Goal: Communication & Community: Answer question/provide support

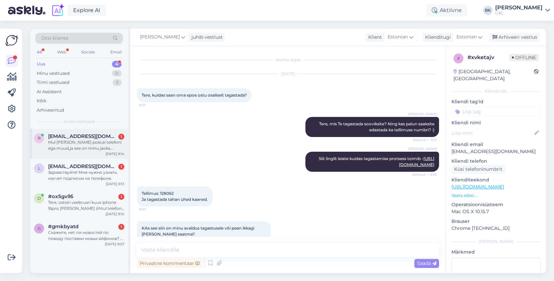
scroll to position [174, 0]
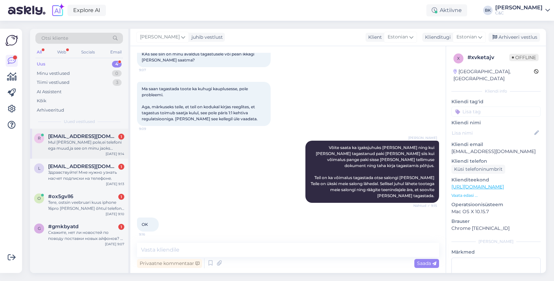
click at [107, 151] on div "r [EMAIL_ADDRESS][DOMAIN_NAME] 1 Mul [PERSON_NAME] pole,ei telefoni ega muud,ja…" at bounding box center [79, 144] width 98 height 30
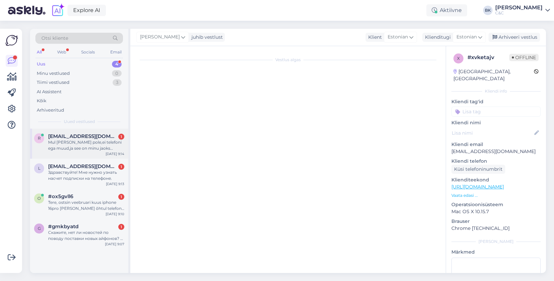
scroll to position [0, 0]
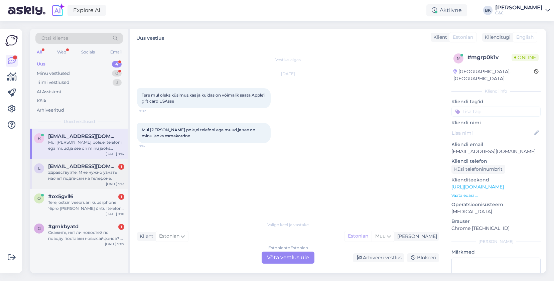
click at [101, 179] on div "Здравствуйте! Мне нужно узнать насчет подписки на телефоне." at bounding box center [86, 175] width 76 height 12
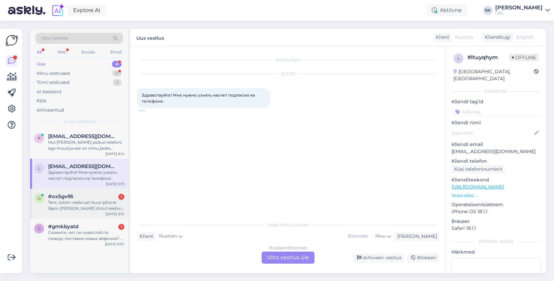
click at [101, 206] on div "Tere, ostsin veebruari kuus iphone 16pro [PERSON_NAME] õhtul telefon kuumenes l…" at bounding box center [86, 206] width 76 height 12
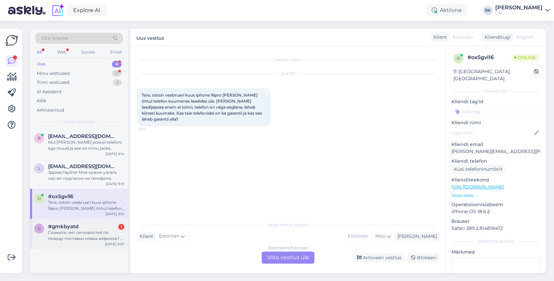
click at [99, 227] on div "#gmkbyatd 1" at bounding box center [86, 227] width 76 height 6
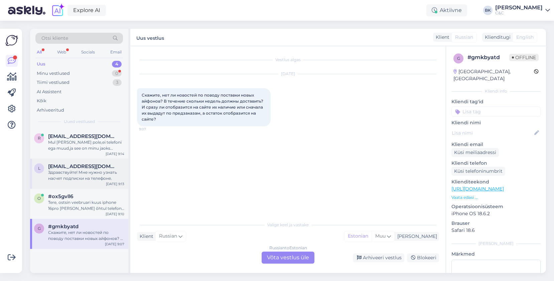
click at [94, 188] on div "l [EMAIL_ADDRESS][DOMAIN_NAME] Здравствуйте! Мне нужно узнать насчет подписки н…" at bounding box center [79, 174] width 98 height 30
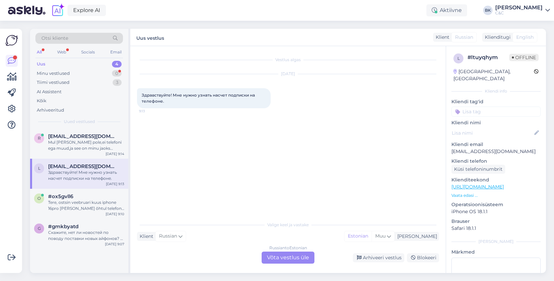
click at [88, 161] on div "l [EMAIL_ADDRESS][DOMAIN_NAME] Здравствуйте! Мне нужно узнать насчет подписки н…" at bounding box center [79, 174] width 98 height 30
click at [113, 139] on div "[EMAIL_ADDRESS][DOMAIN_NAME]" at bounding box center [86, 136] width 76 height 6
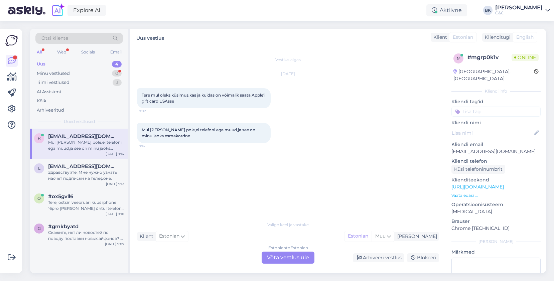
click at [285, 259] on div "Estonian to Estonian Võta vestlus üle" at bounding box center [288, 258] width 53 height 12
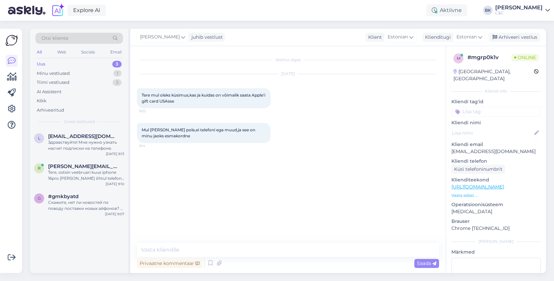
click at [285, 258] on div "Privaatne kommentaar Saada" at bounding box center [288, 263] width 302 height 13
click at [284, 256] on textarea at bounding box center [288, 250] width 302 height 14
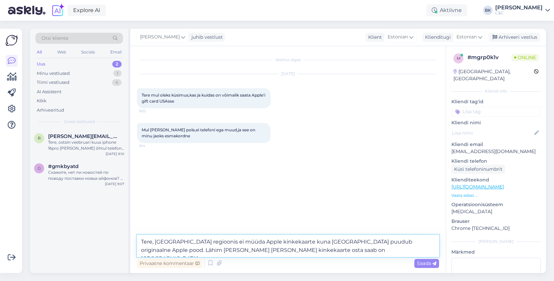
type textarea "Tere, [GEOGRAPHIC_DATA] regioonis ei müüda Apple kinkekaarte kuna [GEOGRAPHIC_D…"
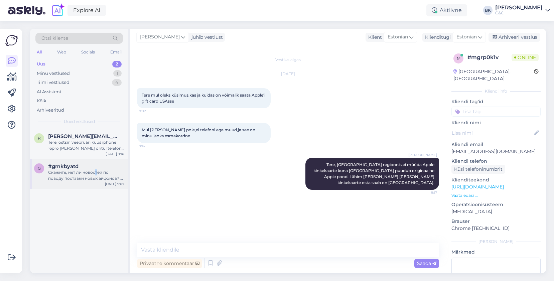
click at [96, 175] on div "Скажите, нет ли новостей по поводу поставки новых айфонов? В течение скольки не…" at bounding box center [86, 175] width 76 height 12
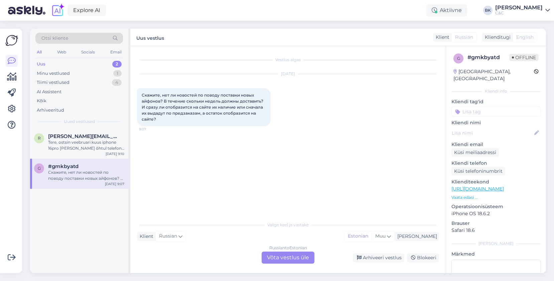
click at [289, 258] on div "Russian to Estonian Võta vestlus üle" at bounding box center [288, 258] width 53 height 12
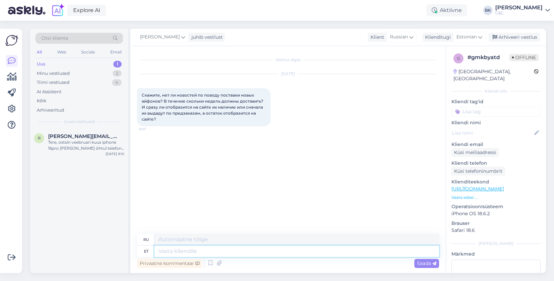
click at [235, 249] on textarea at bounding box center [296, 251] width 285 height 11
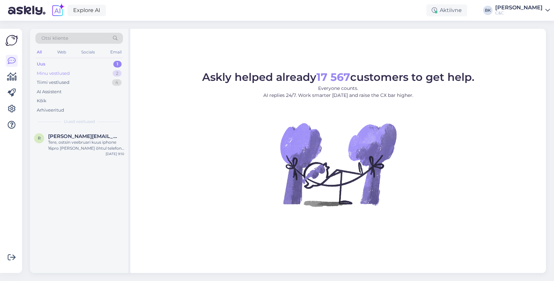
click at [106, 73] on div "Minu vestlused 2" at bounding box center [79, 73] width 88 height 9
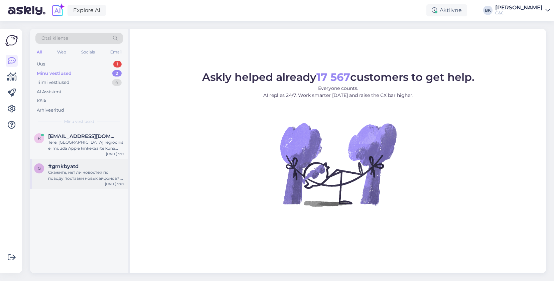
click at [89, 165] on div "#gmkbyatd" at bounding box center [86, 166] width 76 height 6
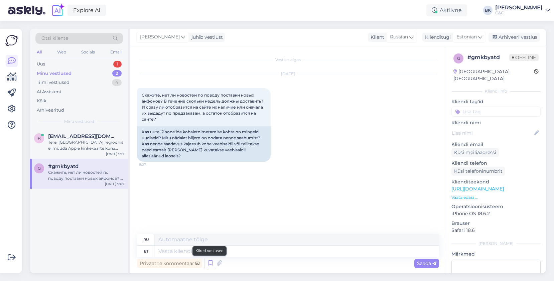
click at [212, 266] on icon at bounding box center [211, 263] width 8 height 10
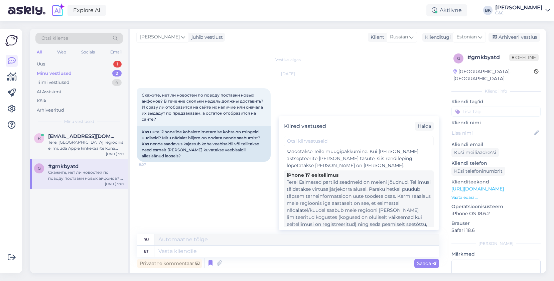
scroll to position [530, 0]
click at [371, 182] on div "Tere! Esimesed partiid seadmeid on meieni jõudnud. Tellimusi täidetakse virtuaa…" at bounding box center [359, 234] width 144 height 112
type textarea "Здравствуйте! К сожалению, в настоящее время нет более точной информации о дост…"
type textarea "Tere! Esimesed partiid seadmeid on meieni jõudnud. Tellimusi täidetakse virtuaa…"
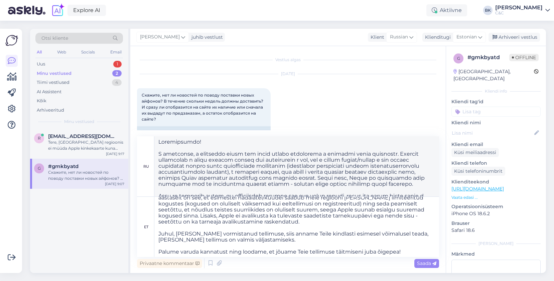
scroll to position [29, 0]
click at [423, 264] on span "Saada" at bounding box center [426, 263] width 19 height 6
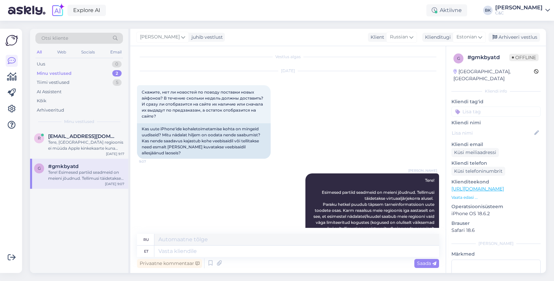
scroll to position [0, 0]
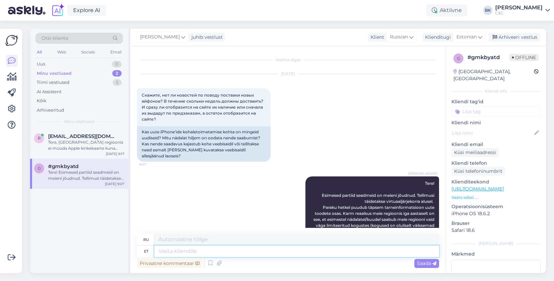
click at [216, 252] on textarea at bounding box center [296, 251] width 285 height 11
type textarea "Ning k"
type textarea "И"
type textarea "Ning kui"
type textarea "И если"
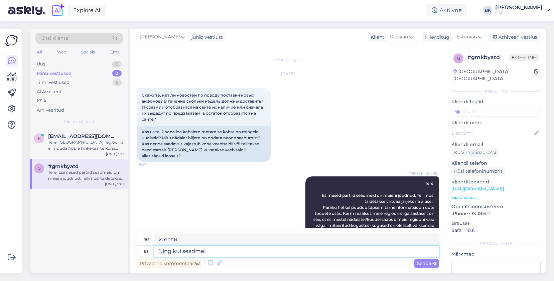
type textarea "Ning kui seadmel"
type textarea "И если устройство"
type textarea "Ning kui seadmel meile j"
type textarea "И если устройство нам скажет,"
type textarea "Ning kui seadmel meile jõuavad s"
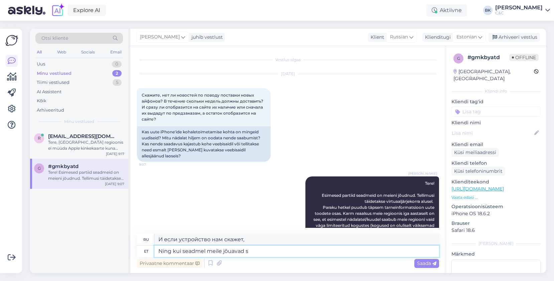
type textarea "И когда устройство доберется до нас"
type textarea "Ning kui seadmel meile jõuavad siis"
type textarea "И когда они попадают к нам на устройство,"
type textarea "Ning kui seadmel meile jõuavad siis ei, nei"
type textarea "А если они попадут к нам на устройство, то нет,"
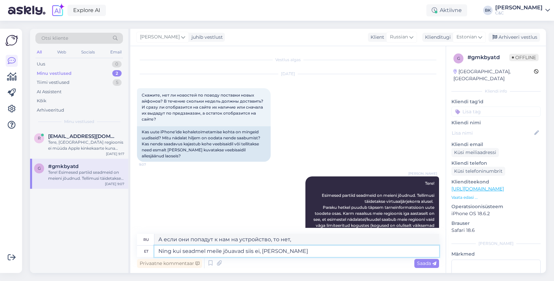
type textarea "Ning kui seadmel meile jõuavad siis ei, neid ei"
type textarea "А если они попадут к нам на устройство, то нет, они"
type textarea "Ning kui seadmel meile jõuavad siis ei, neid ei k"
type textarea "А если они попадут к нам на устройство, то нет, их нет."
type textarea "Ning kui seadmel meile jõuavad siis ei, neid ei kajastata"
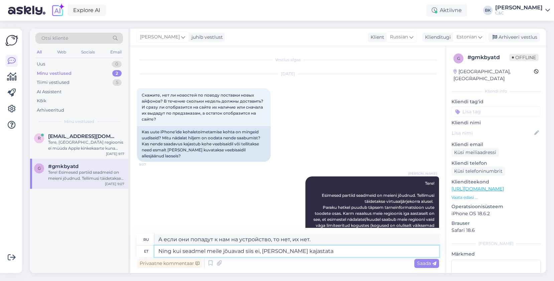
type textarea "А если они попадут к нам на устройство, то нет, они не отразятся."
type textarea "Ning kui seadmel meile jõuavad siis ei, neid ei kajastata meie V"
type textarea "И если они попадут к нам на устройство, то нет, они не будут отражены в нашем"
type textarea "Ning kui seadmel meile jõuavad siis ei, neid ei kajastata meie veebipoes."
type textarea "И если они попадут к нам на устройство, нет, они не будут отражены в нашем инте…"
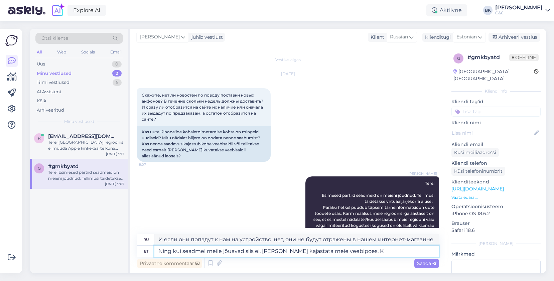
type textarea "Ning kui seadmel meile jõuavad siis ei, neid ei kajastata meie veebipoes. Kõ"
type textarea "А если они попадут к нам на устройство, то нет, они не будут отражены в нашем и…"
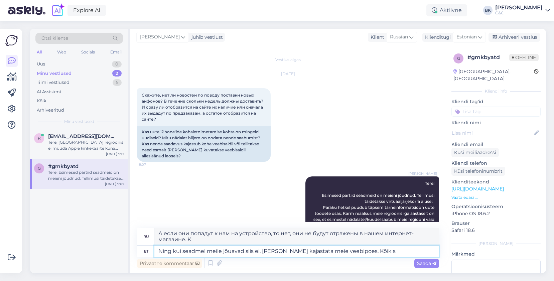
type textarea "Ning kui seadmel meile jõuavad siis ei, neid ei kajastata meie veebipoes. Kõik …"
type textarea "А если они попадут к нам на устройство, то нет, они не будут отражены в нашем и…"
type textarea "Ning kui seadmel meile jõuavad siis ei, neid ei kajastata meie veebipoes. Kõik …"
type textarea "А если они попадут к нам на устройство, то нет, они не будут отражены в нашем и…"
type textarea "Ning kui seadmel meile jõuavad siis ei, neid ei kajastata meie veebipoes. Kõik …"
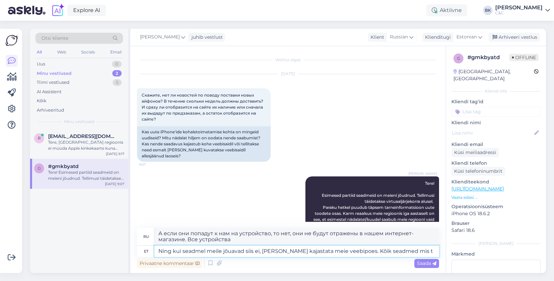
type textarea "А если они попадут к нам на устройство, то нет, они не будут отражены в нашем и…"
type textarea "Ning kui seadmel meile jõuavad siis ei, neid ei kajastata meie veebipoes. Kõik …"
type textarea "И если устройство попадёт к нам, то нет, оно не будет отражено в нашем интернет…"
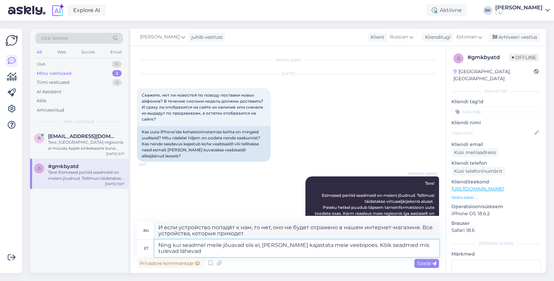
type textarea "Ning kui seadmel meile jõuavad siis ei, neid ei kajastata meie veebipoes. Kõik …"
type textarea "И если устройства дойдут до нас, то нет, они не будут отражены в нашем интернет…"
type textarea "Ning kui seadmel meile jõuavad siis ei, neid ei kajastata meie veebipoes. Kõik …"
type textarea "И если устройства придут к нам, то нет, они не будут отражены в нашем интернет-…"
type textarea "Ning kui seadmel meile jõuavad siis ei, neid ei kajastata meie veebipoes. Kõik …"
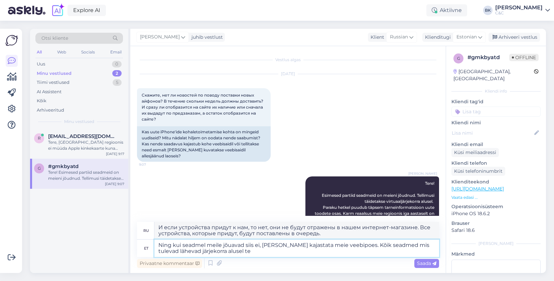
type textarea "Если устройства поступят в наш магазин, нет, они не будут отражены в нашем инте…"
type textarea "Ning kui seadmel meile jõuavad siis ei, neid ei kajastata meie veebipoes. Kõik …"
type textarea "Если устройства поступят в наш магазин, нет, они не будут выставлены в нашем ин…"
type textarea "Ning kui seadmel meile jõuavad siis ei, neid ei kajastata meie veebipoes. Kõik …"
type textarea "Если устройства поступят в наш магазин, нет, они не будут отражены в нашем инте…"
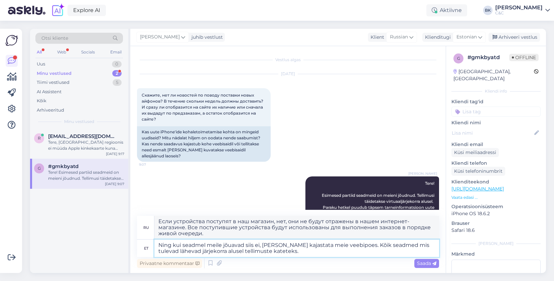
click at [206, 242] on textarea "Ning kui seadmel meile jõuavad siis ei, neid ei kajastata meie veebipoes. Kõik …" at bounding box center [296, 248] width 285 height 17
type textarea "Ning kui seadmed meile jõuavad siis ei, neid ei kajastata meie veebipoes. Kõik …"
type textarea "И когда устройства поступят, нет, они не будут отражены в нашем интернет-магази…"
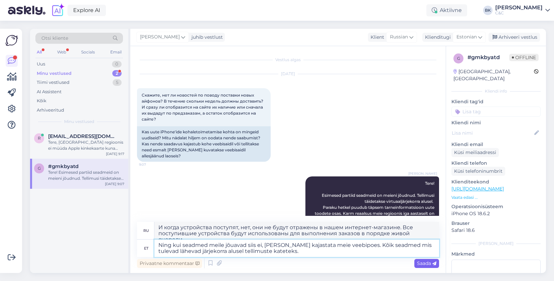
type textarea "Ning kui seadmed meile jõuavad siis ei, neid ei kajastata meie veebipoes. Kõik …"
click at [424, 264] on span "Saada" at bounding box center [426, 263] width 19 height 6
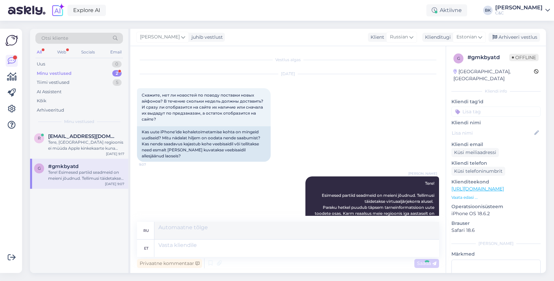
scroll to position [292, 0]
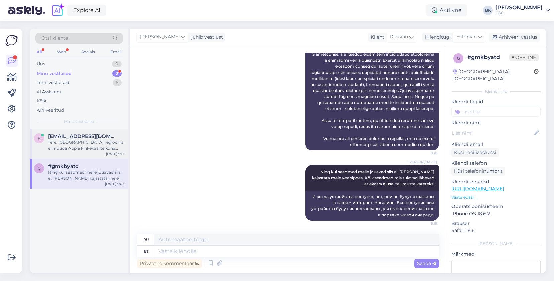
click at [94, 144] on div "Tere, [GEOGRAPHIC_DATA] regioonis ei müüda Apple kinkekaarte kuna [GEOGRAPHIC_D…" at bounding box center [86, 145] width 76 height 12
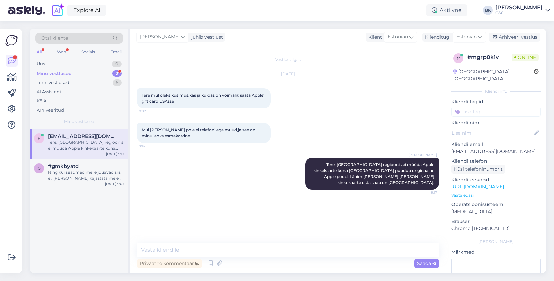
click at [99, 73] on div "Minu vestlused 2" at bounding box center [79, 73] width 88 height 9
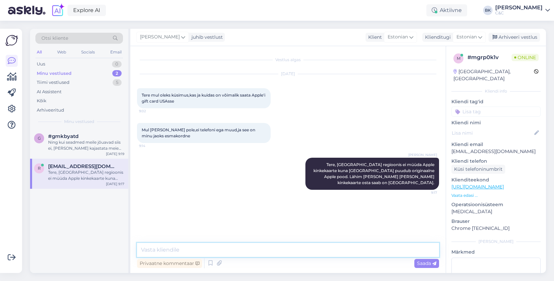
click at [164, 246] on textarea at bounding box center [288, 250] width 302 height 14
click at [105, 160] on div "r rozerkelk@gmail.com 1 Kas kusagilt neid osta saab Oct 9 9:17" at bounding box center [79, 171] width 98 height 24
click at [172, 253] on textarea at bounding box center [288, 250] width 302 height 14
type textarea "K"
type textarea "Eestist mitte."
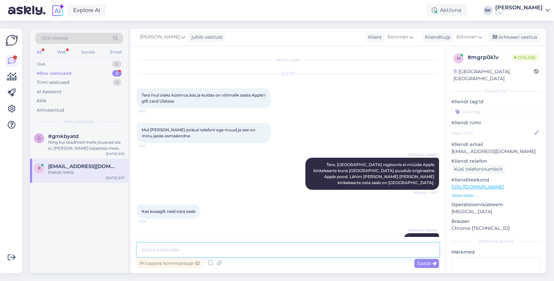
scroll to position [12, 0]
